Goal: Task Accomplishment & Management: Manage account settings

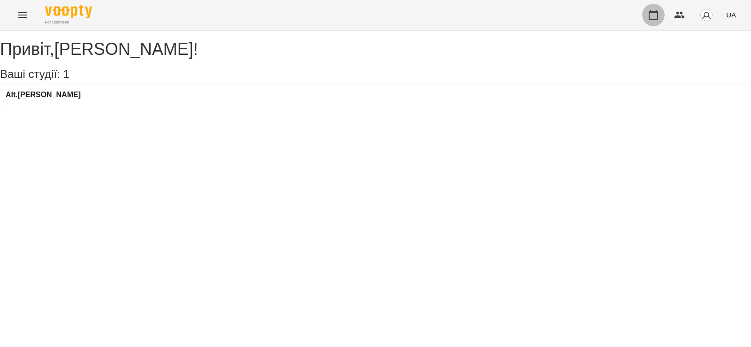
drag, startPoint x: 657, startPoint y: 13, endPoint x: 555, endPoint y: 115, distance: 144.1
click at [656, 13] on icon "button" at bounding box center [653, 15] width 9 height 10
click at [655, 17] on icon "button" at bounding box center [653, 14] width 11 height 11
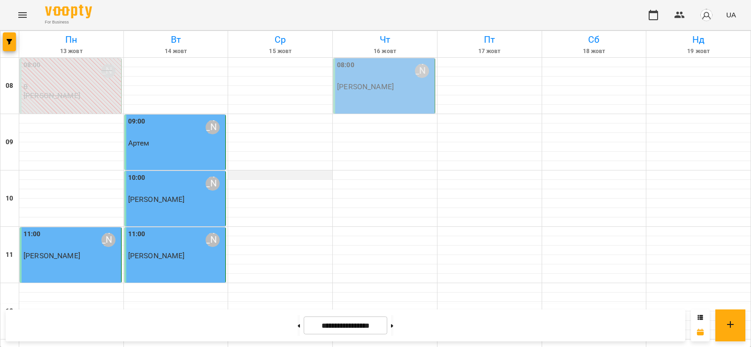
click at [249, 177] on div at bounding box center [280, 174] width 104 height 9
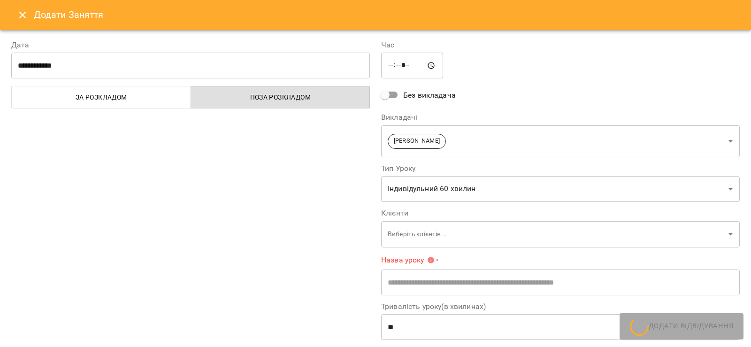
type input "**********"
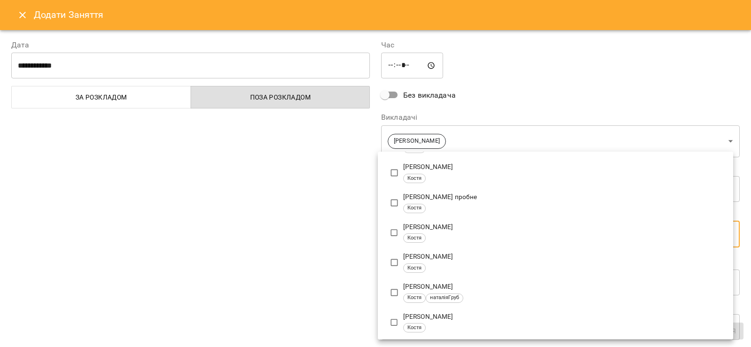
scroll to position [414, 0]
click at [246, 202] on div at bounding box center [375, 173] width 751 height 347
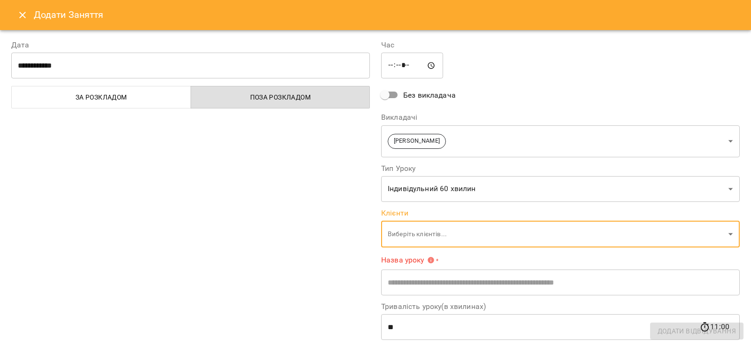
click at [22, 14] on icon "Close" at bounding box center [22, 14] width 11 height 11
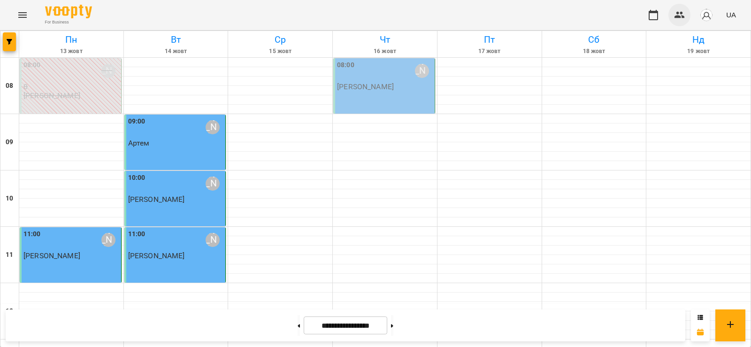
click at [680, 13] on icon "button" at bounding box center [679, 14] width 11 height 11
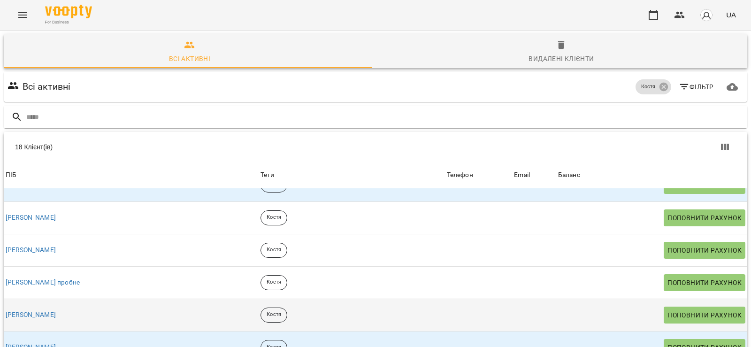
scroll to position [70, 0]
click at [267, 311] on p "Костя" at bounding box center [274, 315] width 15 height 8
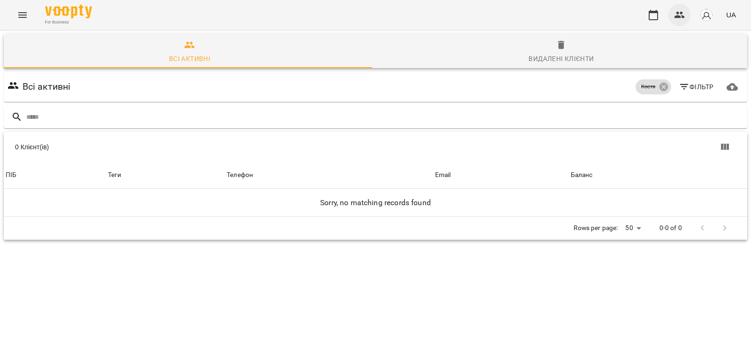
click at [678, 15] on icon "button" at bounding box center [679, 14] width 11 height 11
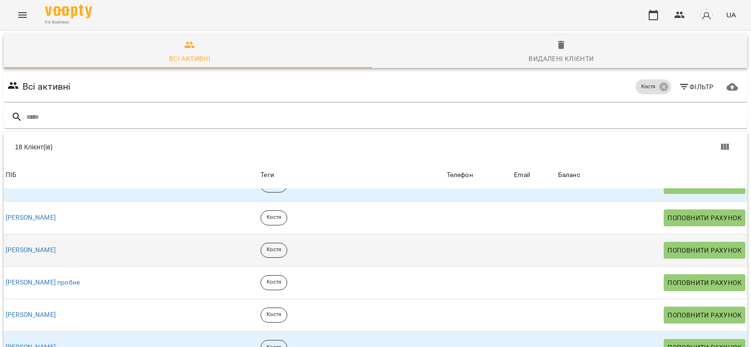
scroll to position [70, 0]
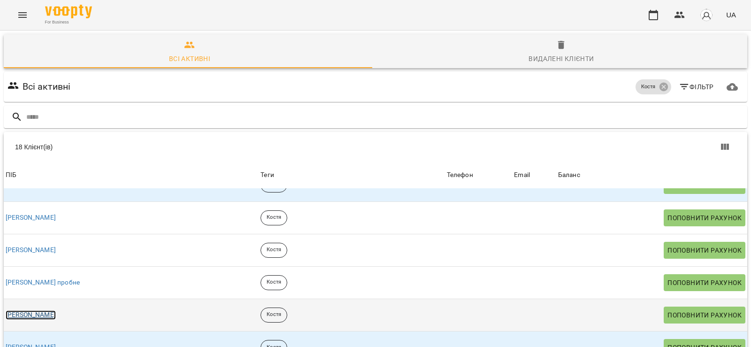
click at [21, 310] on link "[PERSON_NAME]" at bounding box center [31, 314] width 50 height 9
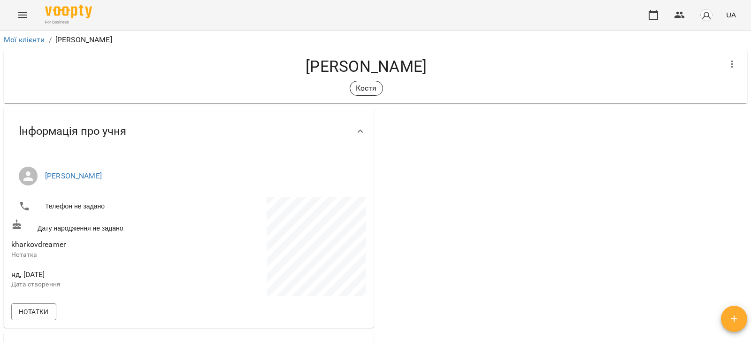
click at [734, 320] on icon "button" at bounding box center [734, 318] width 11 height 11
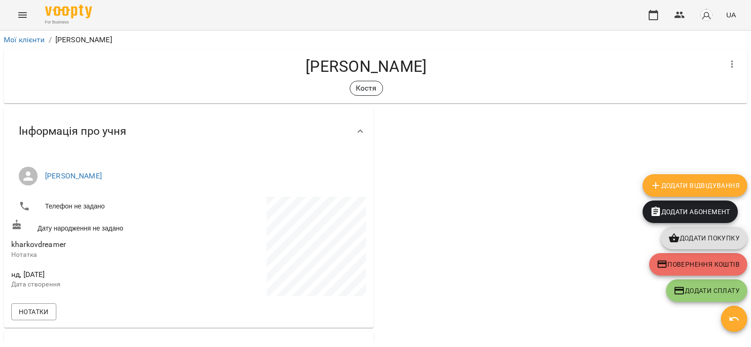
click at [709, 185] on span "Додати Відвідування" at bounding box center [695, 185] width 90 height 11
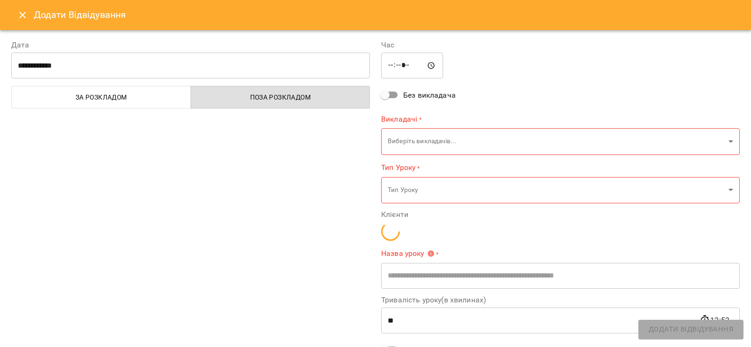
type input "**********"
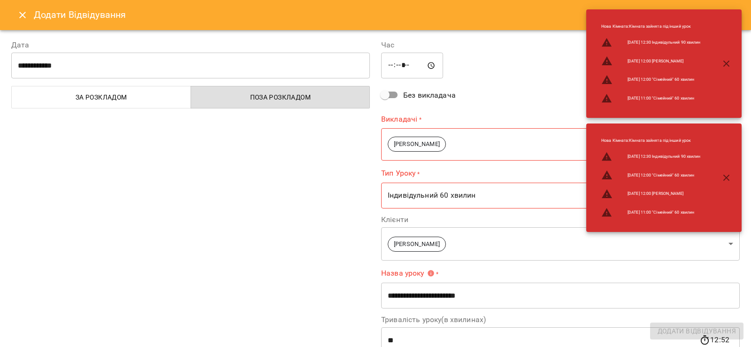
click at [728, 179] on icon "button" at bounding box center [726, 178] width 7 height 7
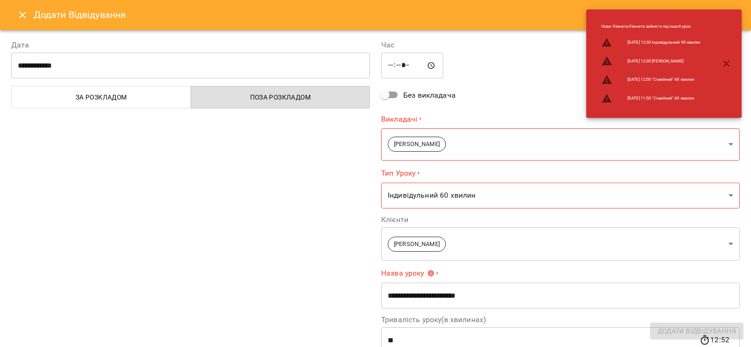
click at [725, 62] on icon "button" at bounding box center [726, 63] width 11 height 11
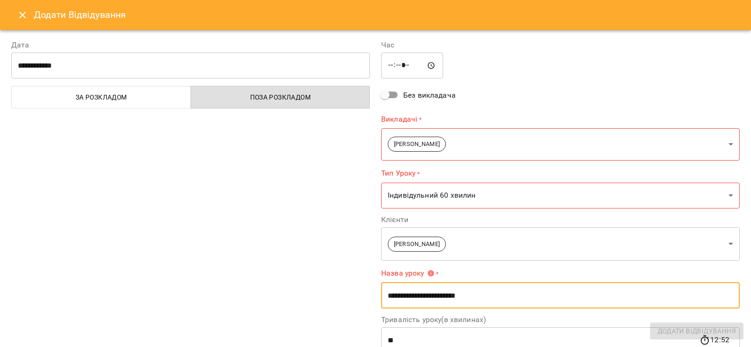
click at [503, 298] on input "**********" at bounding box center [560, 295] width 359 height 26
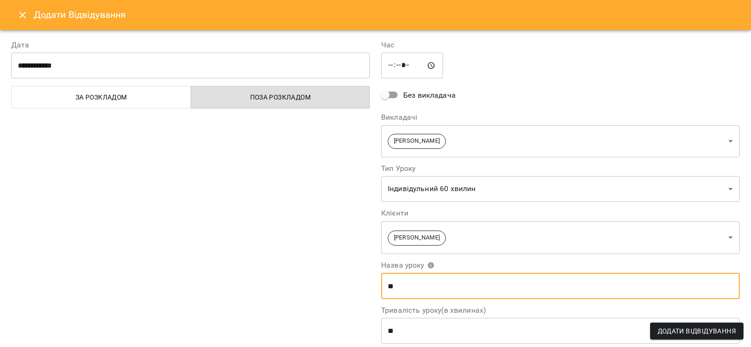
type input "*"
click at [392, 65] on input "*****" at bounding box center [412, 66] width 62 height 26
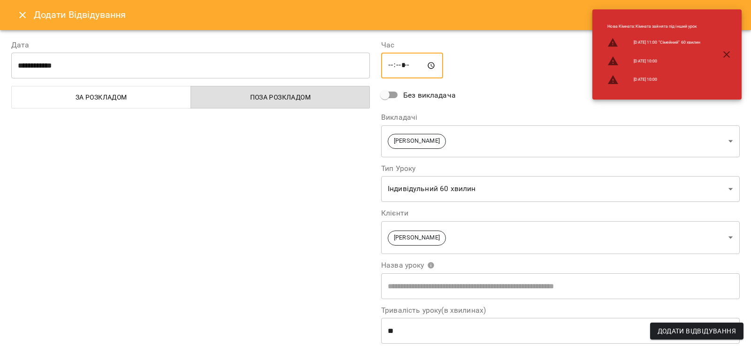
type input "*****"
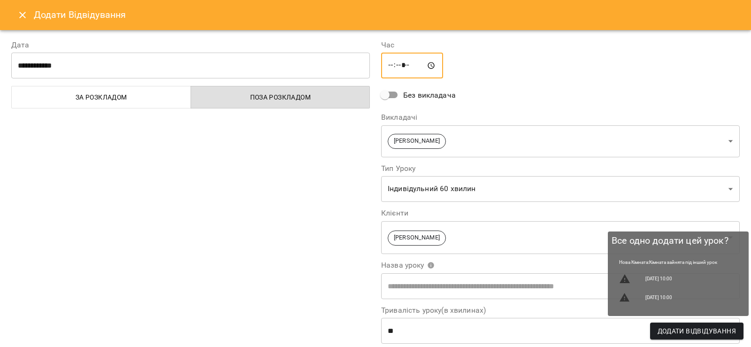
click at [700, 333] on span "Додати Відвідування" at bounding box center [697, 330] width 78 height 11
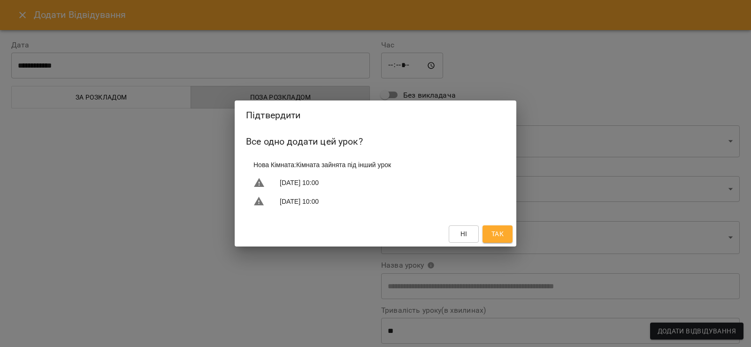
click at [507, 236] on button "Так" at bounding box center [498, 233] width 30 height 17
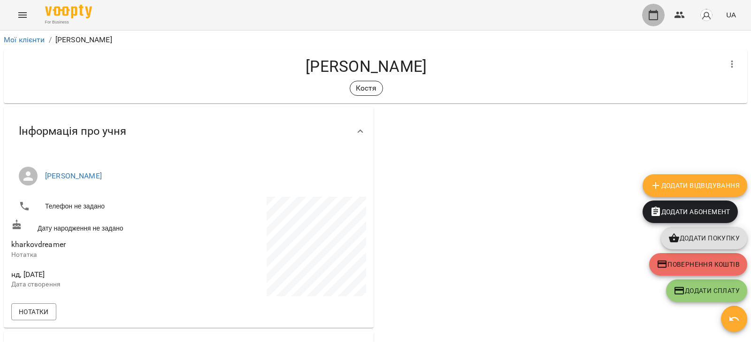
click at [655, 15] on icon "button" at bounding box center [653, 14] width 11 height 11
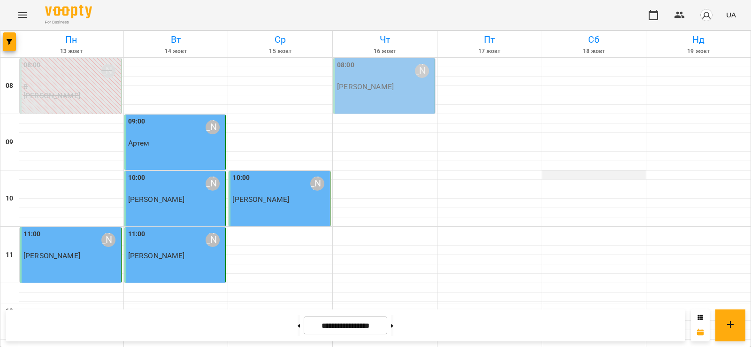
scroll to position [423, 0]
click at [298, 324] on icon at bounding box center [299, 326] width 2 height 4
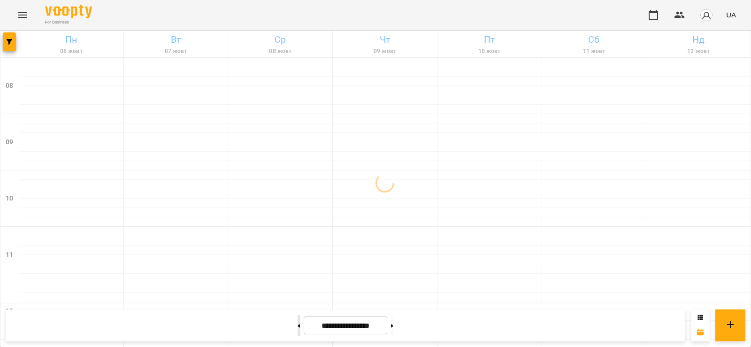
click at [298, 324] on icon at bounding box center [299, 326] width 2 height 4
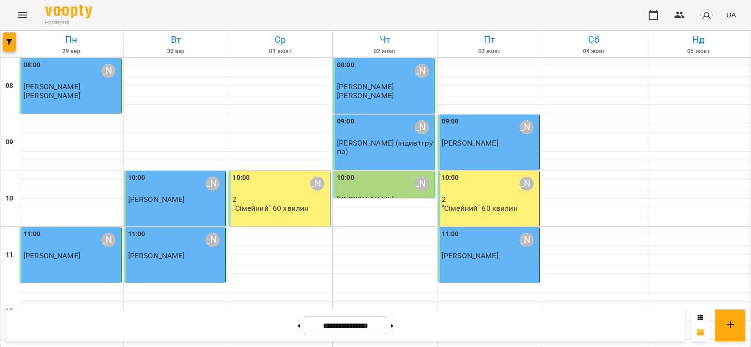
scroll to position [598, 0]
click at [393, 326] on icon at bounding box center [392, 325] width 2 height 3
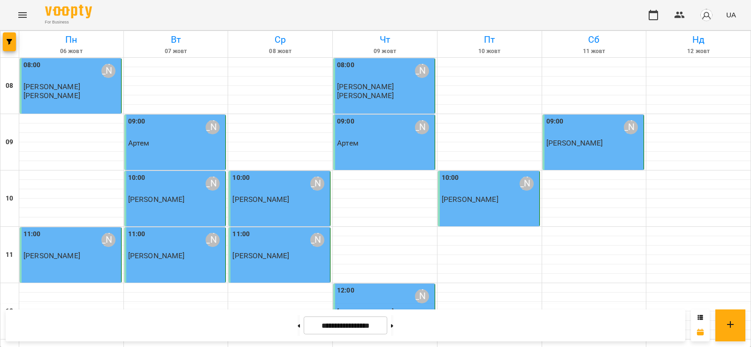
scroll to position [282, 0]
click at [393, 325] on button at bounding box center [392, 325] width 2 height 21
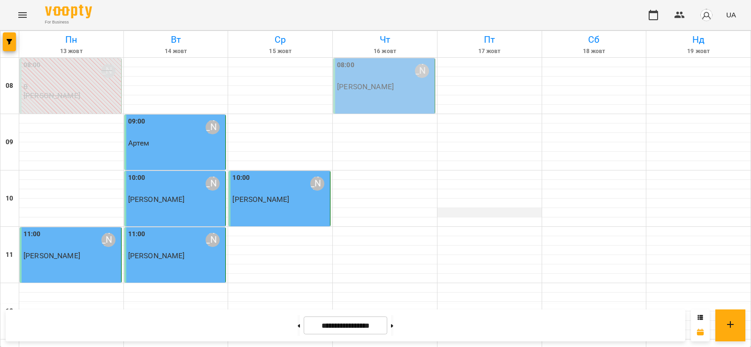
scroll to position [235, 0]
click at [298, 327] on icon at bounding box center [299, 325] width 2 height 3
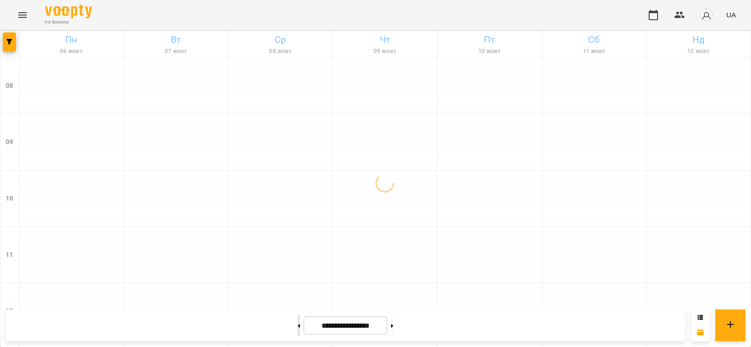
click at [298, 327] on icon at bounding box center [299, 325] width 2 height 3
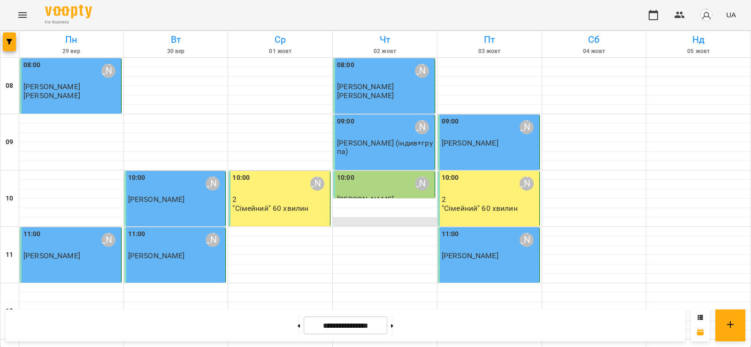
scroll to position [598, 0]
click at [393, 323] on button at bounding box center [392, 325] width 2 height 21
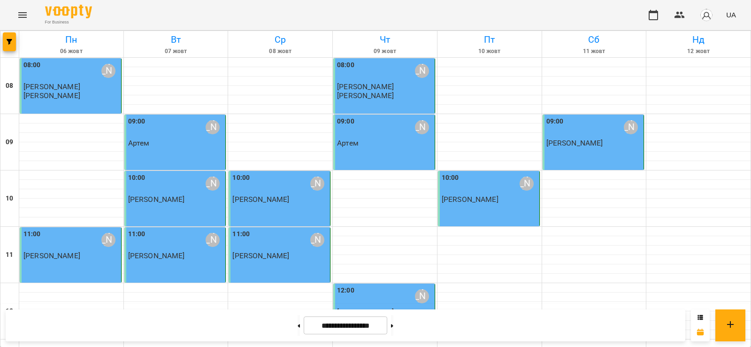
scroll to position [0, 0]
click at [393, 323] on button at bounding box center [392, 325] width 2 height 21
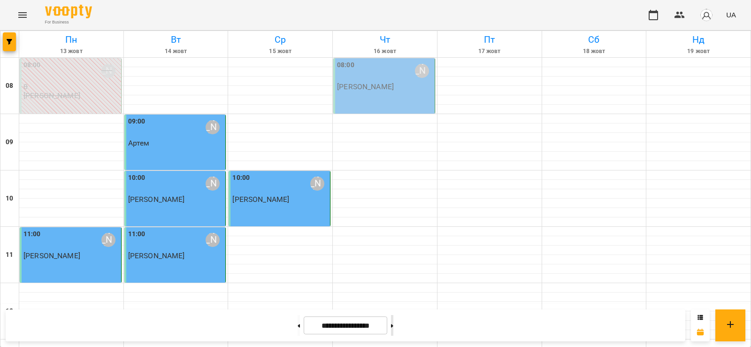
click at [393, 325] on icon at bounding box center [392, 326] width 2 height 4
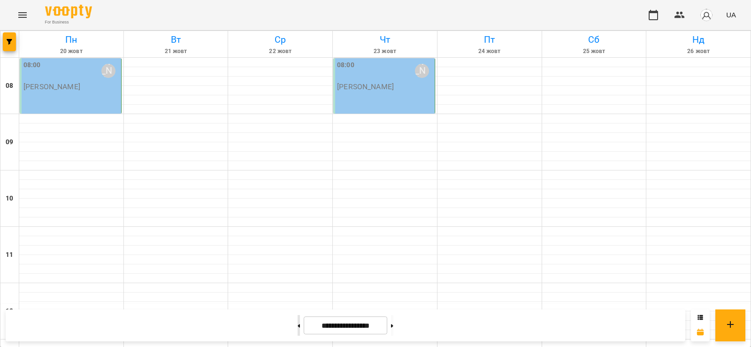
click at [298, 328] on button at bounding box center [299, 325] width 2 height 21
type input "**********"
